Goal: Navigation & Orientation: Find specific page/section

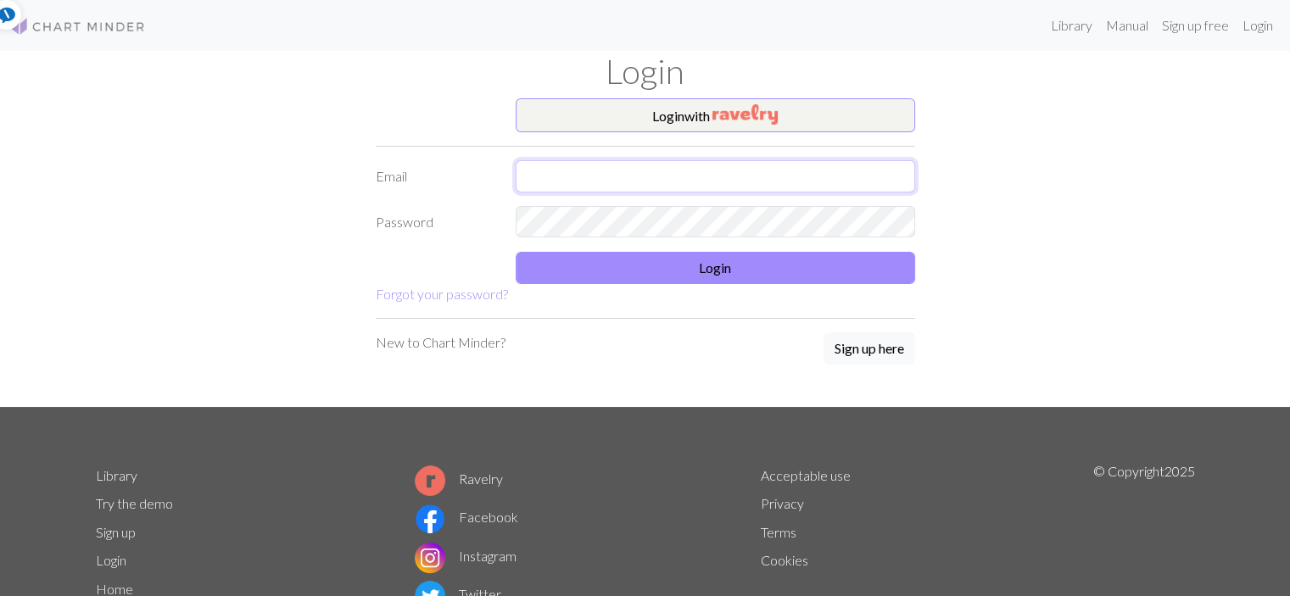
click at [663, 179] on input "text" at bounding box center [716, 176] width 400 height 32
type input "[EMAIL_ADDRESS][DOMAIN_NAME]"
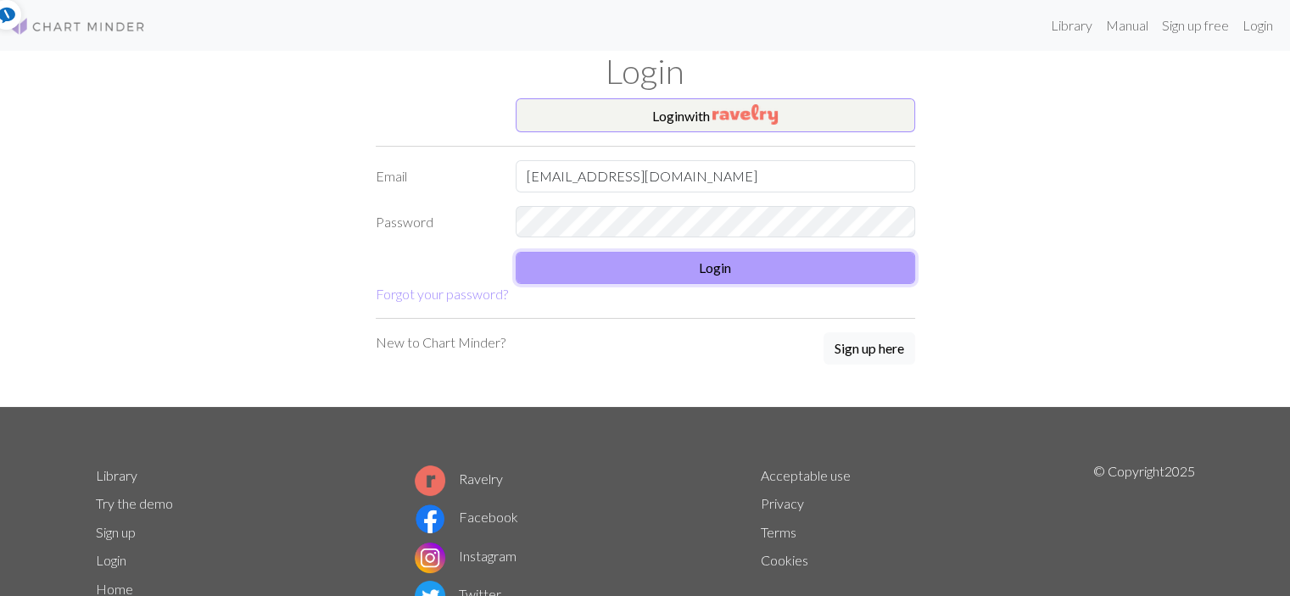
click at [713, 271] on button "Login" at bounding box center [716, 268] width 400 height 32
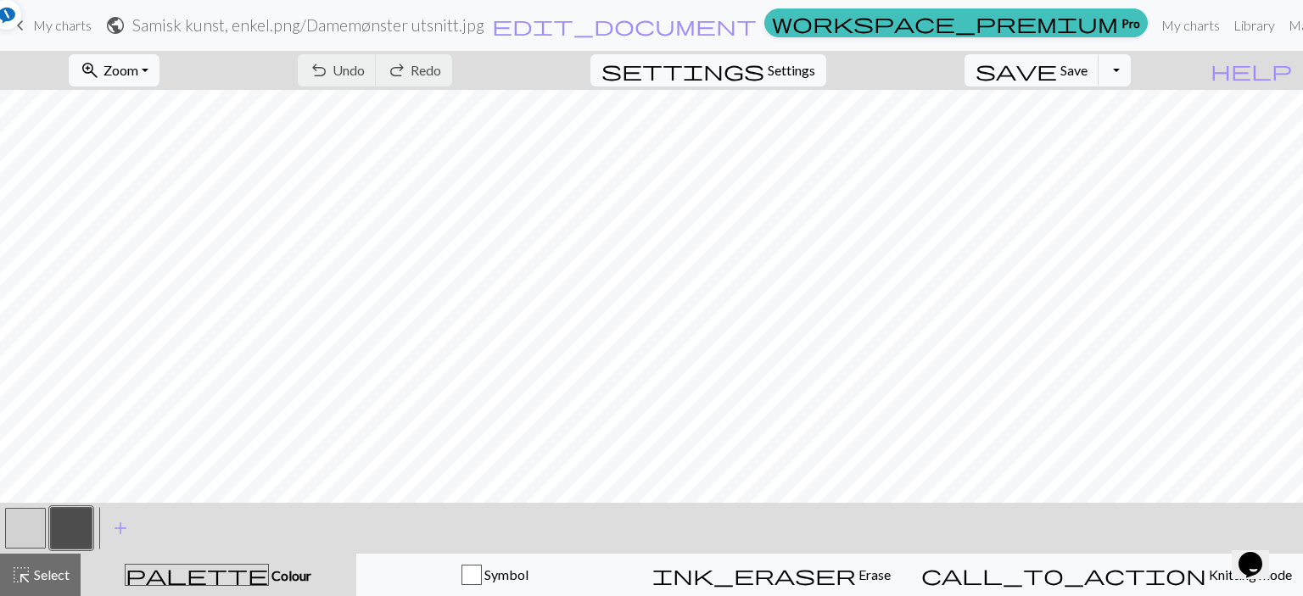
click at [39, 30] on span "My charts" at bounding box center [62, 25] width 59 height 16
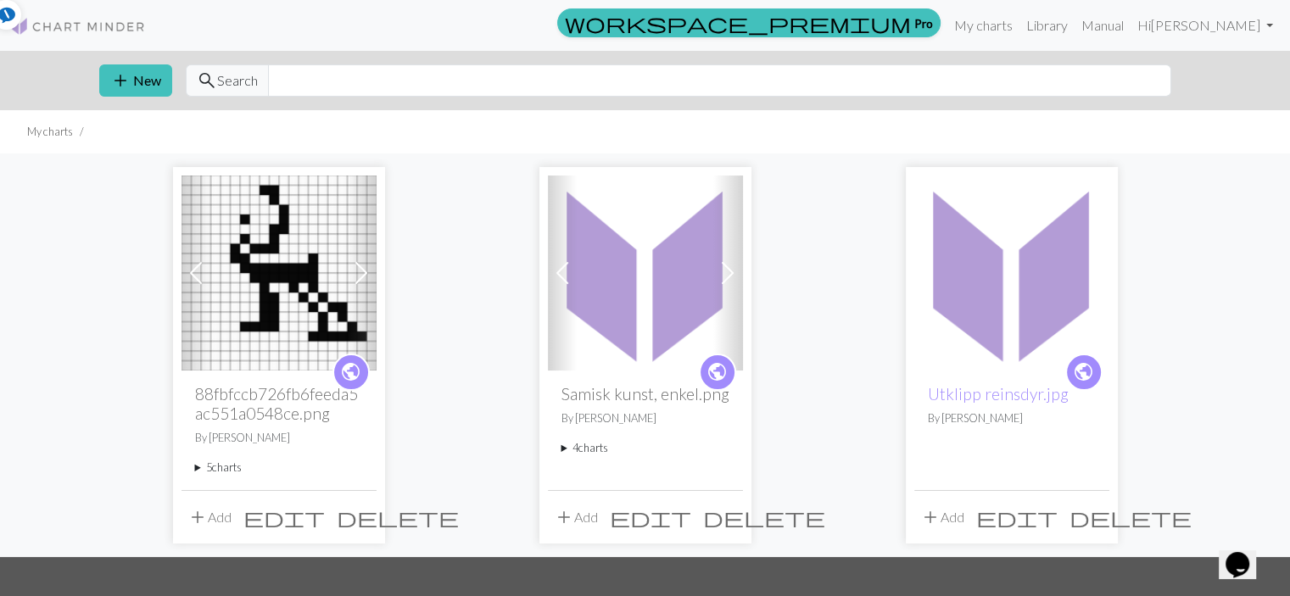
click at [224, 464] on summary "5 charts" at bounding box center [279, 468] width 168 height 16
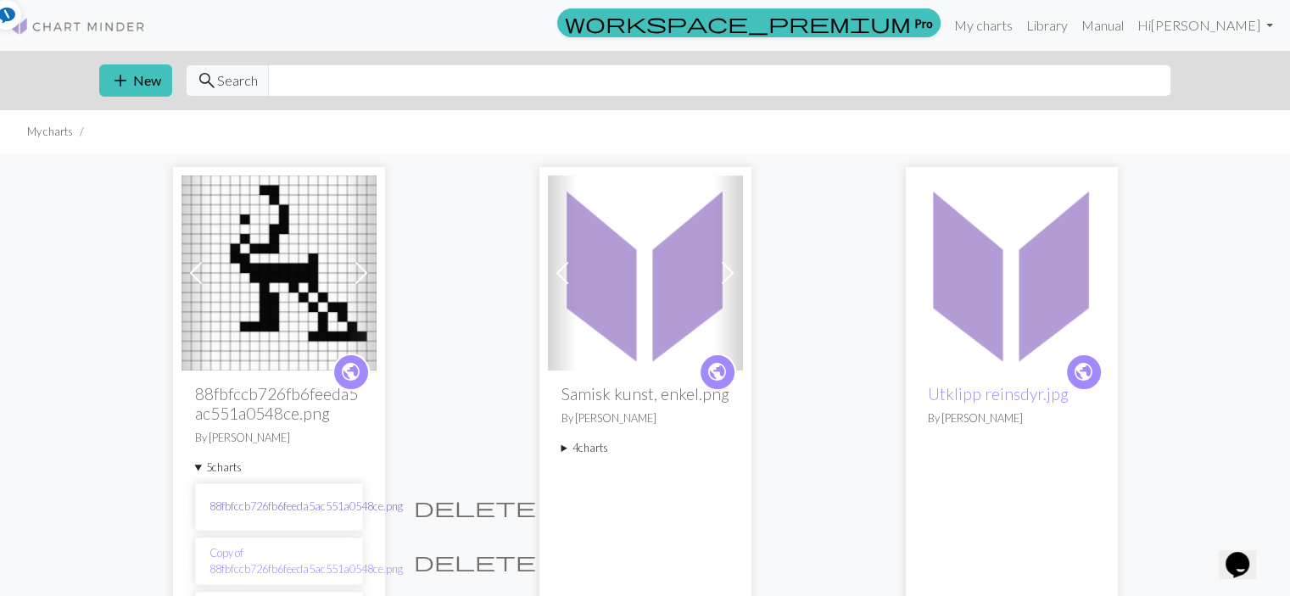
click at [237, 506] on link "88fbfccb726fb6feeda5ac551a0548ce.png" at bounding box center [306, 507] width 193 height 16
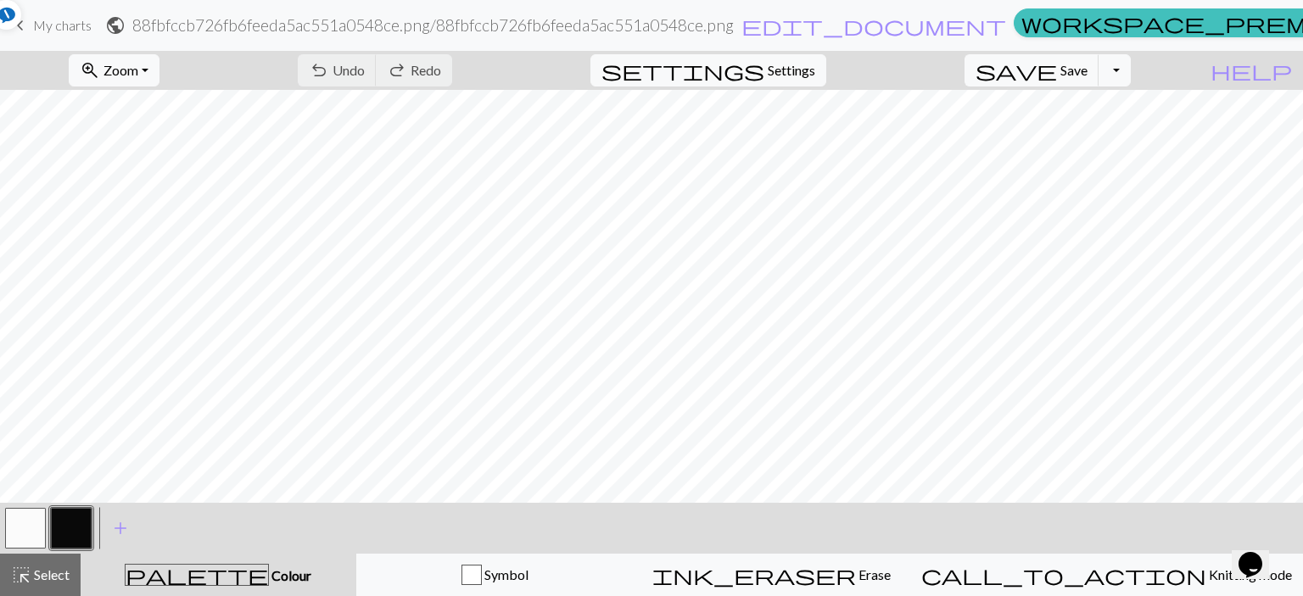
click at [52, 33] on span "My charts" at bounding box center [62, 25] width 59 height 16
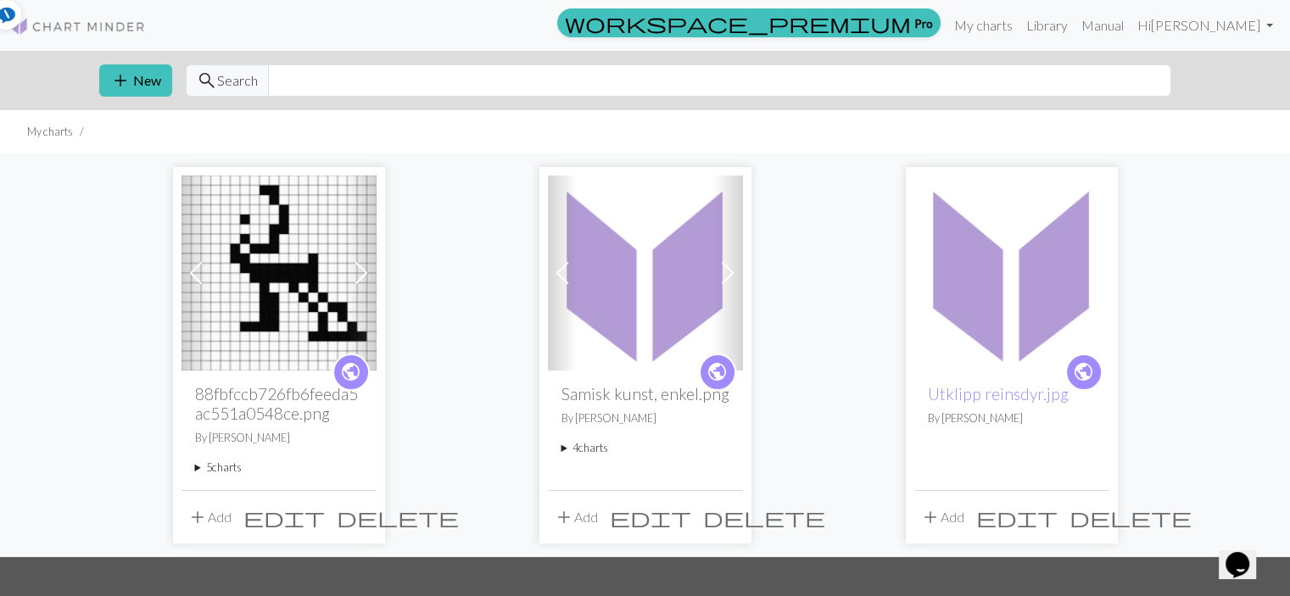
click at [215, 478] on div "public 88fbfccb726fb6feeda5ac551a0548ce.png By [PERSON_NAME] 5 charts 88fbfccb7…" at bounding box center [279, 430] width 195 height 119
click at [215, 470] on summary "5 charts" at bounding box center [279, 468] width 168 height 16
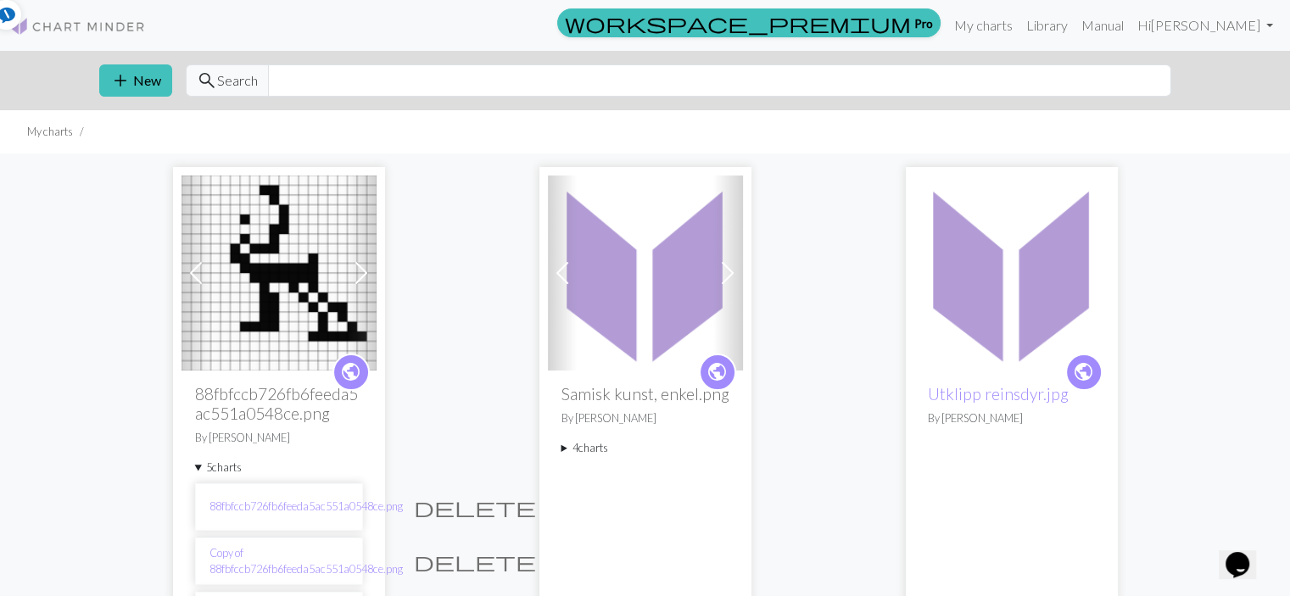
scroll to position [15, 0]
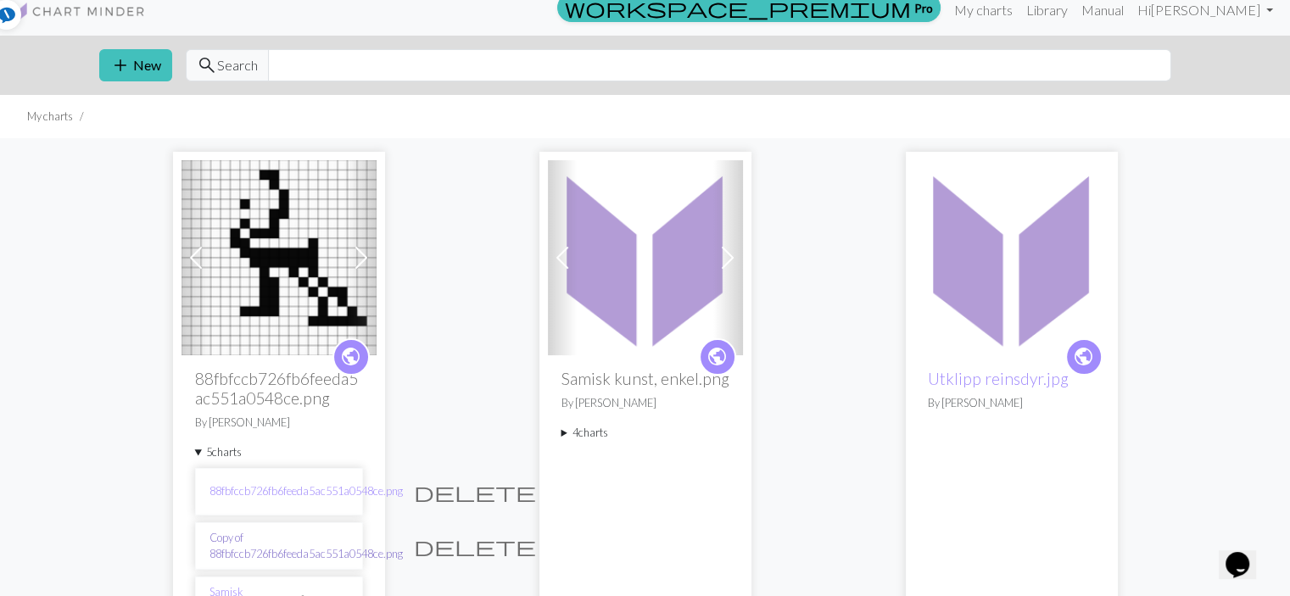
click at [227, 544] on link "Copy of 88fbfccb726fb6feeda5ac551a0548ce.png" at bounding box center [306, 546] width 193 height 32
